Goal: Browse casually

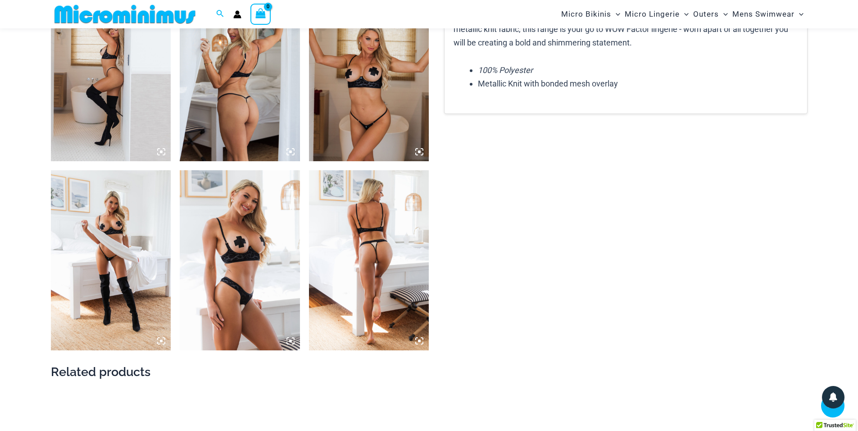
scroll to position [1253, 0]
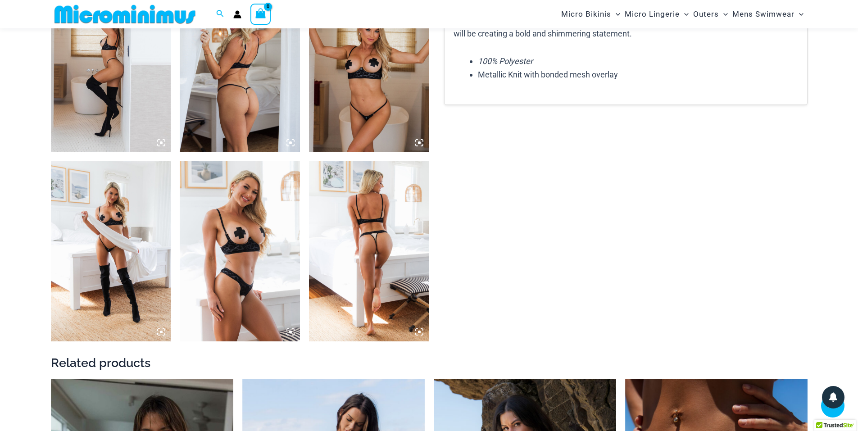
click at [143, 106] on img at bounding box center [111, 62] width 120 height 180
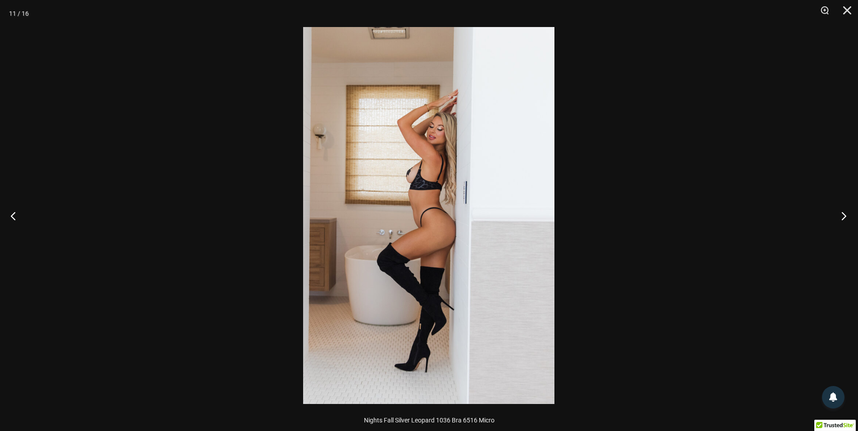
click at [846, 218] on button "Next" at bounding box center [841, 215] width 34 height 45
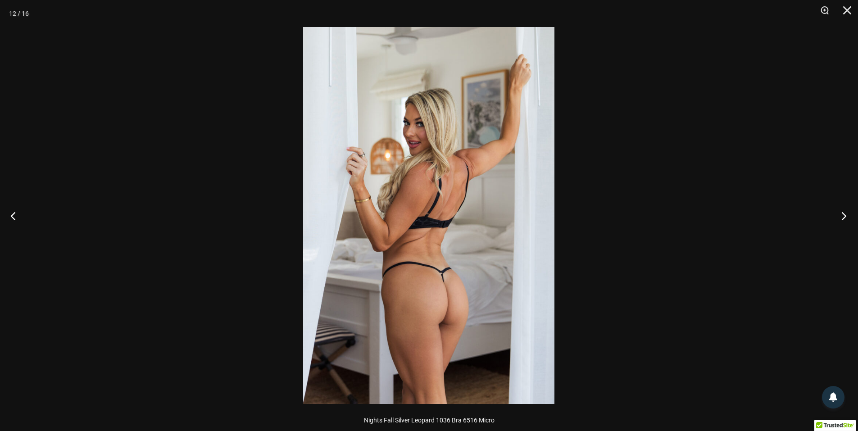
click at [846, 218] on button "Next" at bounding box center [841, 215] width 34 height 45
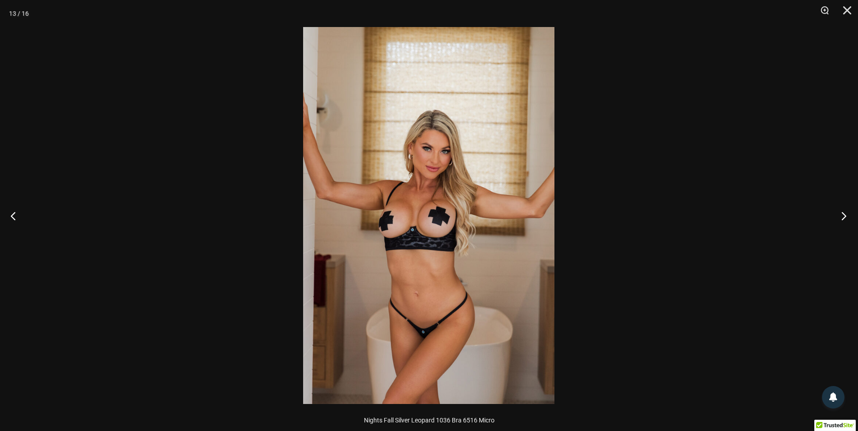
click at [846, 218] on button "Next" at bounding box center [841, 215] width 34 height 45
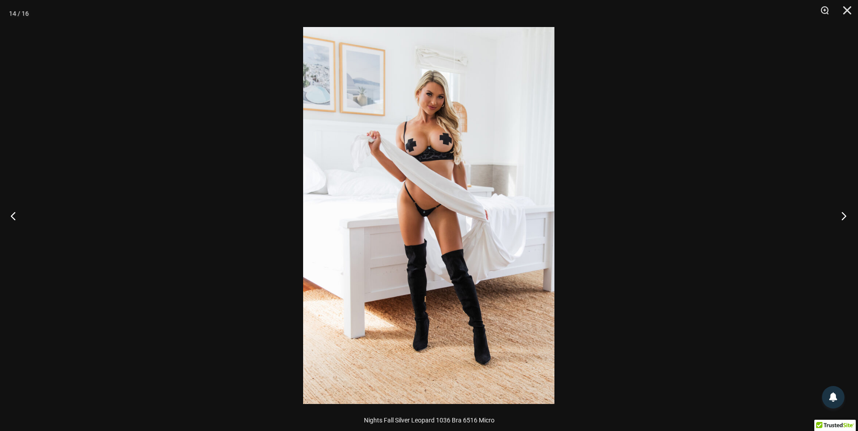
click at [846, 218] on button "Next" at bounding box center [841, 215] width 34 height 45
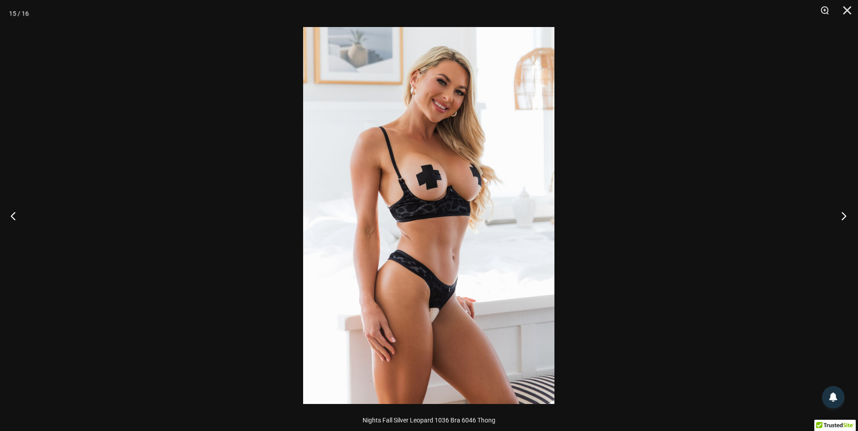
click at [846, 218] on button "Next" at bounding box center [841, 215] width 34 height 45
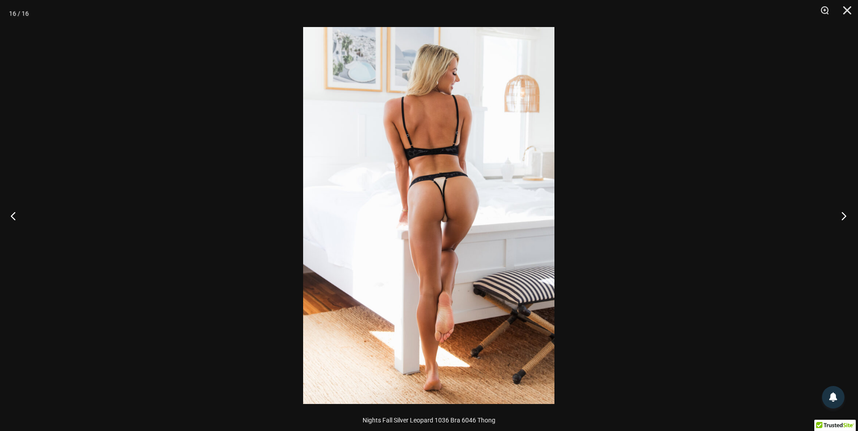
click at [846, 218] on button "Next" at bounding box center [841, 215] width 34 height 45
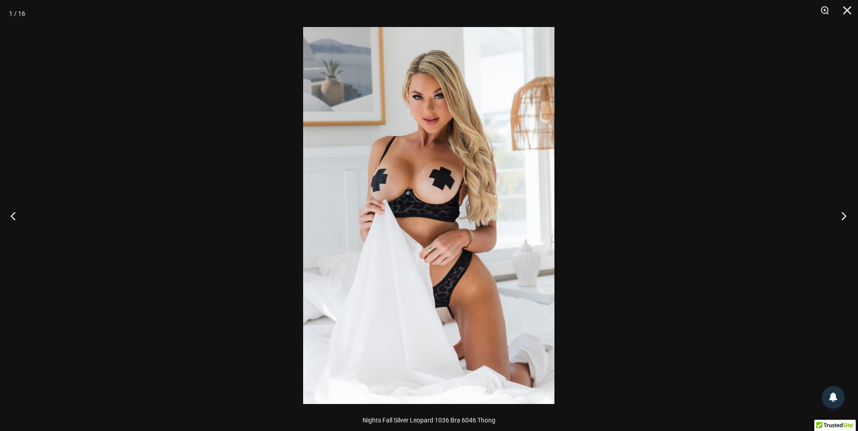
click at [846, 218] on button "Next" at bounding box center [841, 215] width 34 height 45
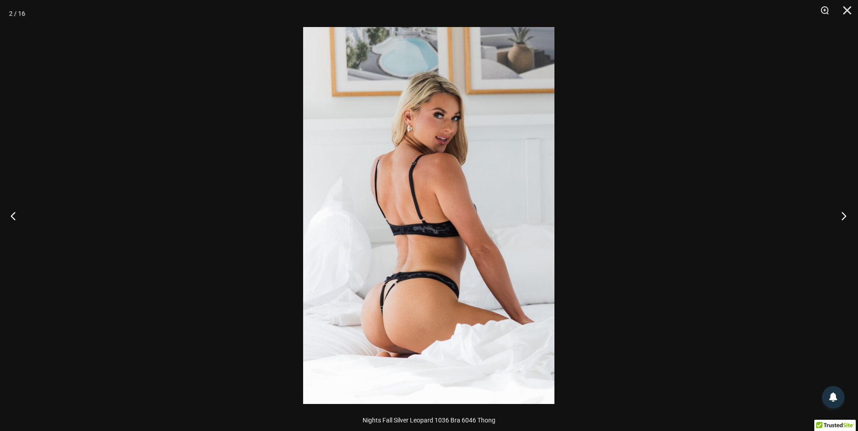
click at [846, 218] on button "Next" at bounding box center [841, 215] width 34 height 45
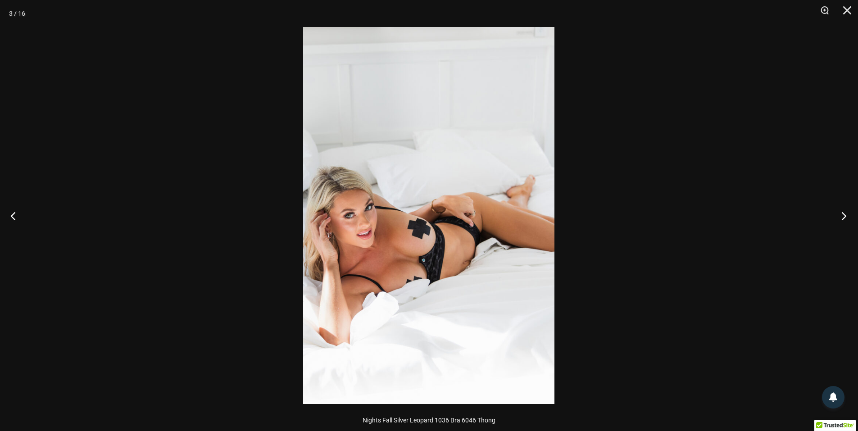
click at [846, 218] on button "Next" at bounding box center [841, 215] width 34 height 45
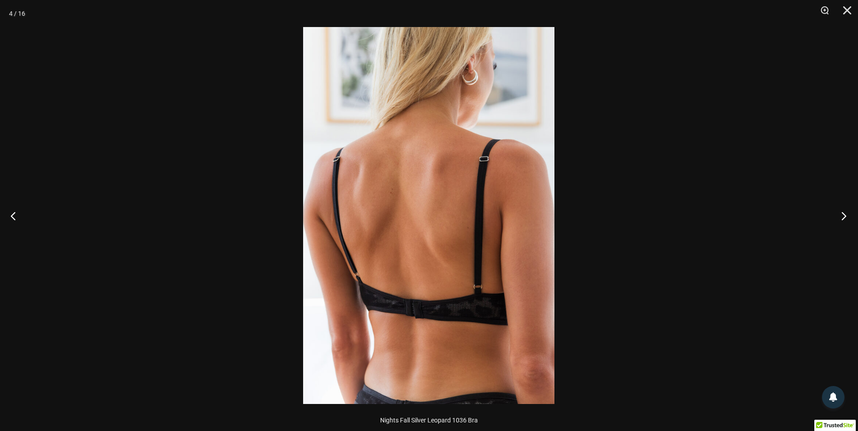
click at [846, 218] on button "Next" at bounding box center [841, 215] width 34 height 45
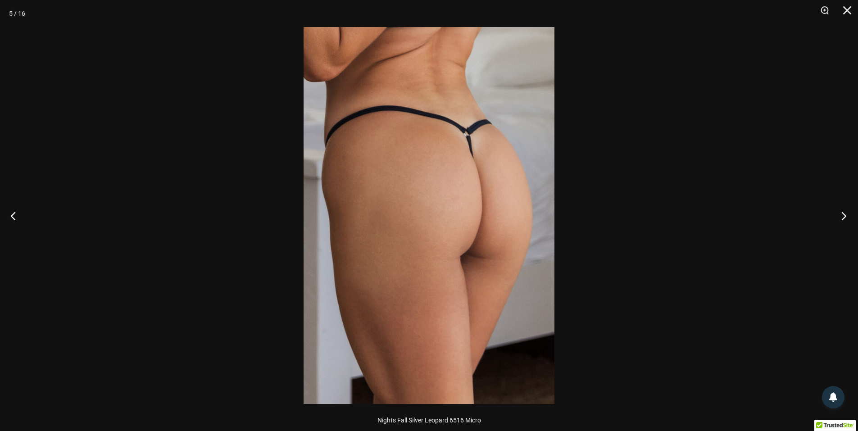
click at [846, 218] on button "Next" at bounding box center [841, 215] width 34 height 45
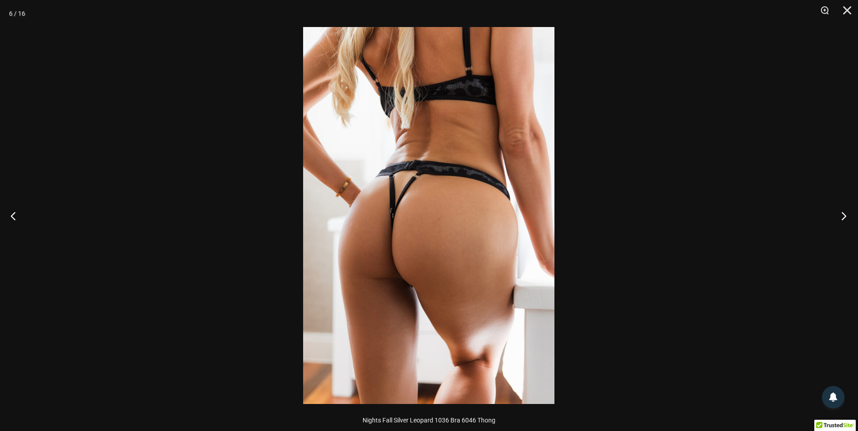
click at [846, 218] on button "Next" at bounding box center [841, 215] width 34 height 45
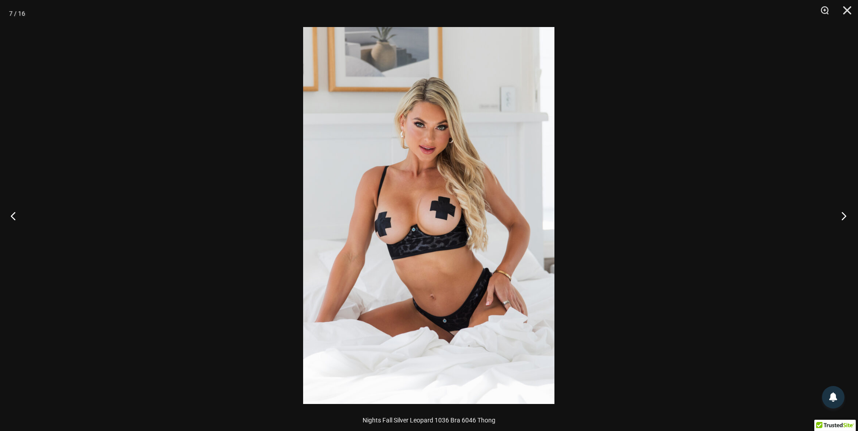
click at [846, 218] on button "Next" at bounding box center [841, 215] width 34 height 45
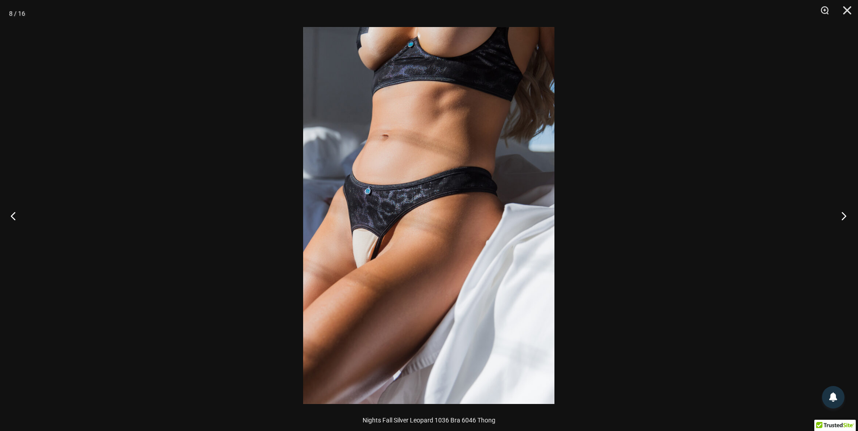
click at [846, 218] on button "Next" at bounding box center [841, 215] width 34 height 45
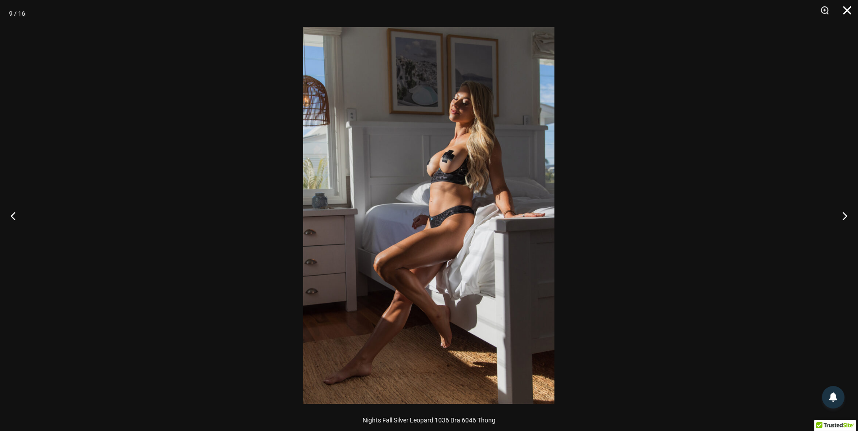
click at [845, 13] on button "Close" at bounding box center [843, 13] width 23 height 27
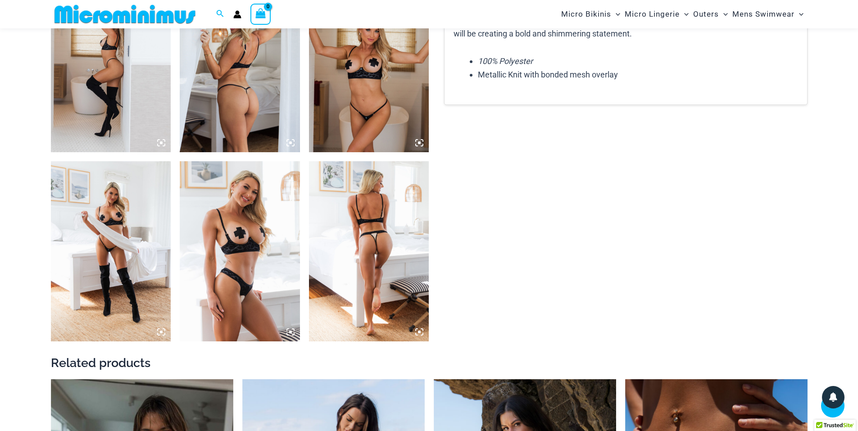
click at [163, 13] on img at bounding box center [125, 14] width 148 height 20
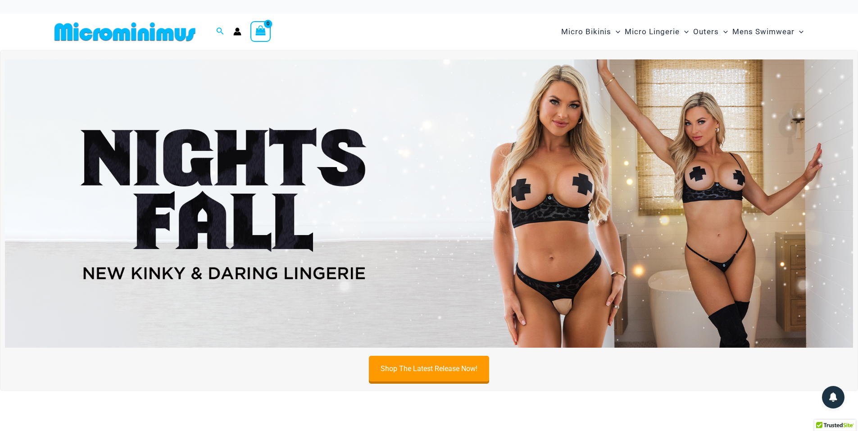
click at [156, 33] on img at bounding box center [125, 32] width 148 height 20
